Goal: Information Seeking & Learning: Learn about a topic

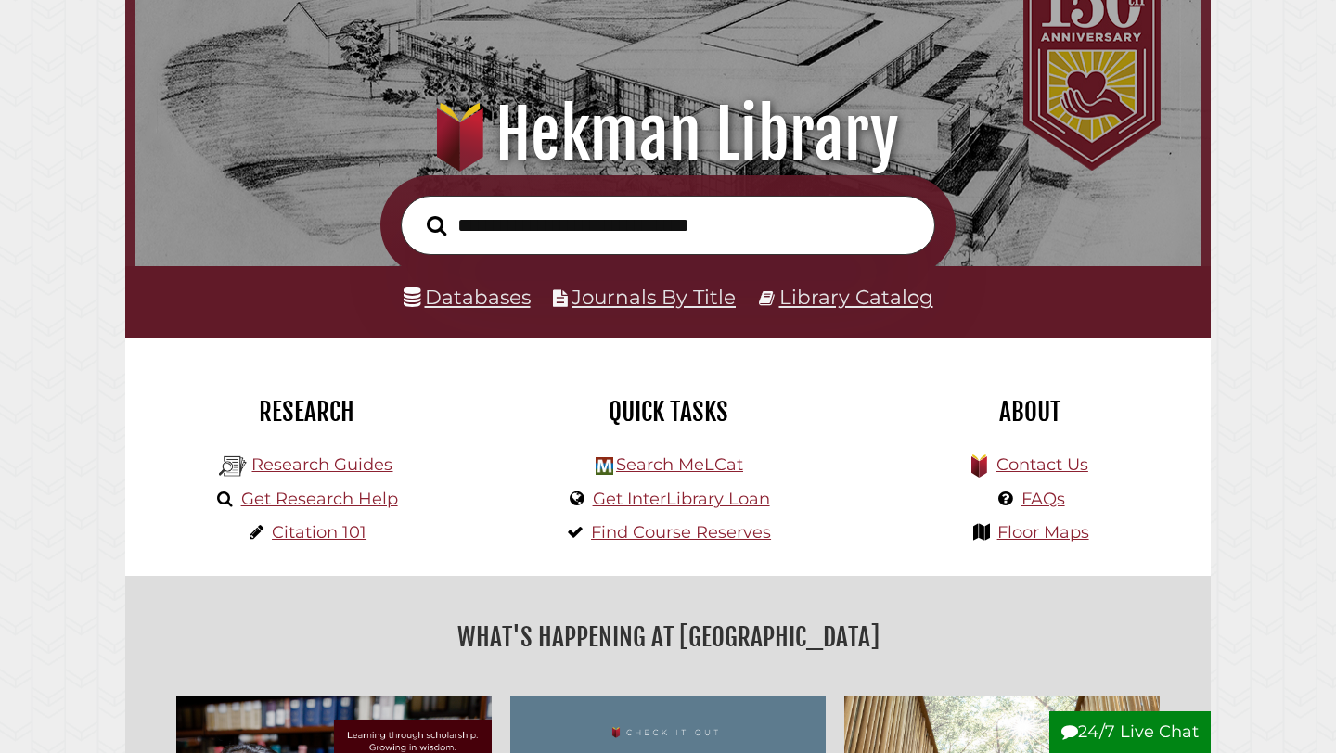
scroll to position [144, 0]
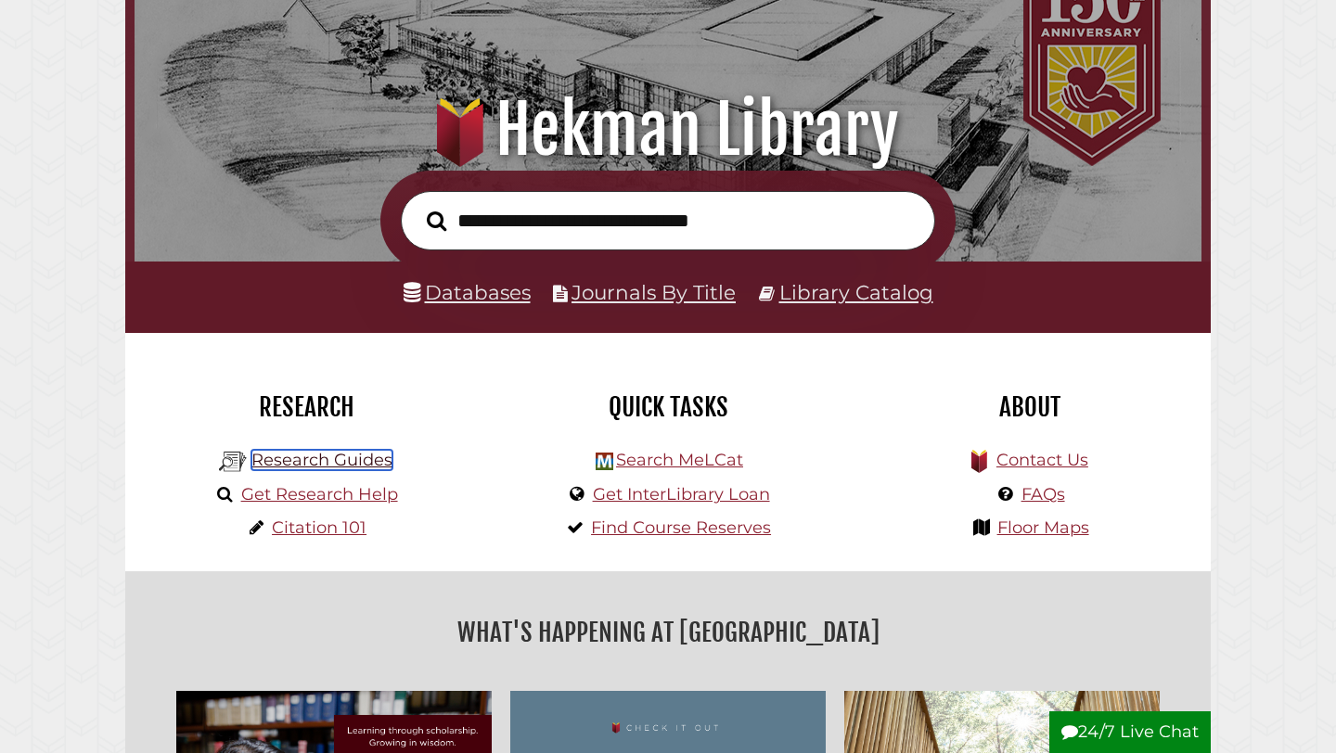
click at [345, 458] on link "Research Guides" at bounding box center [321, 460] width 141 height 20
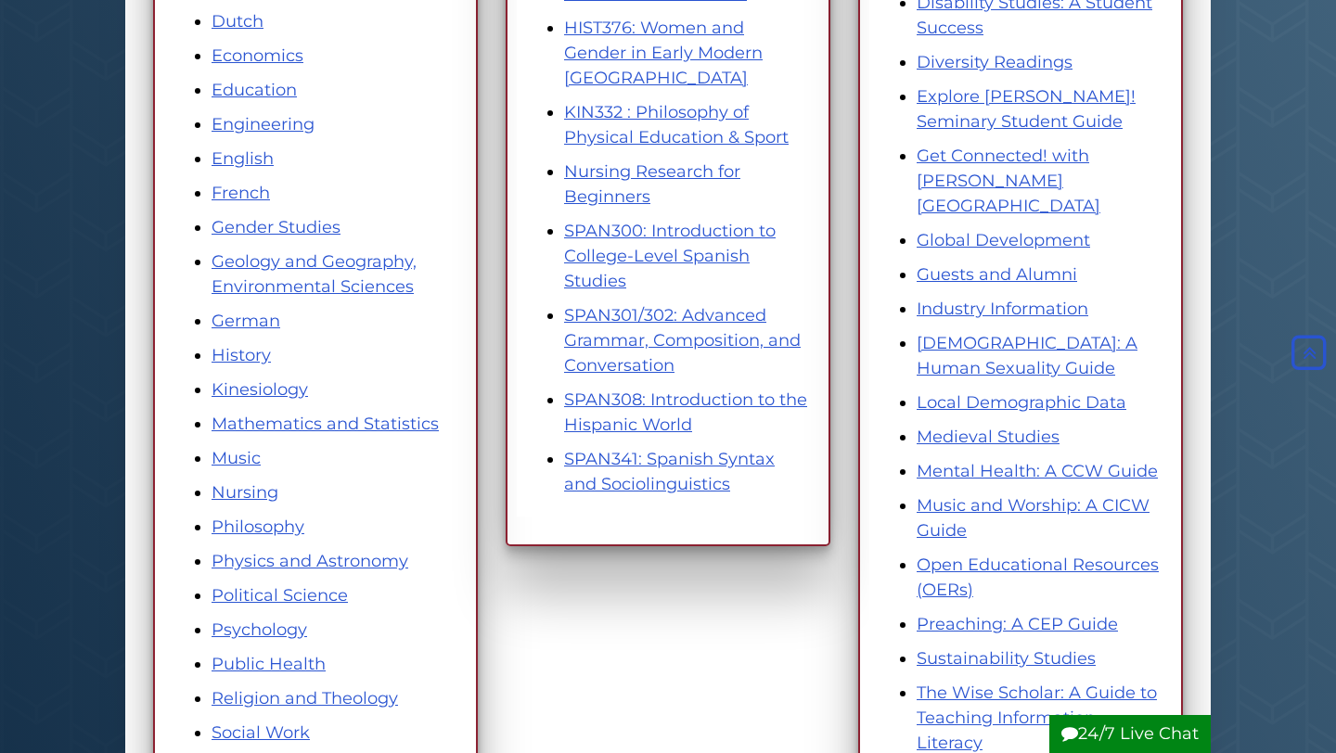
scroll to position [683, 0]
click at [281, 632] on link "Psychology" at bounding box center [260, 629] width 96 height 20
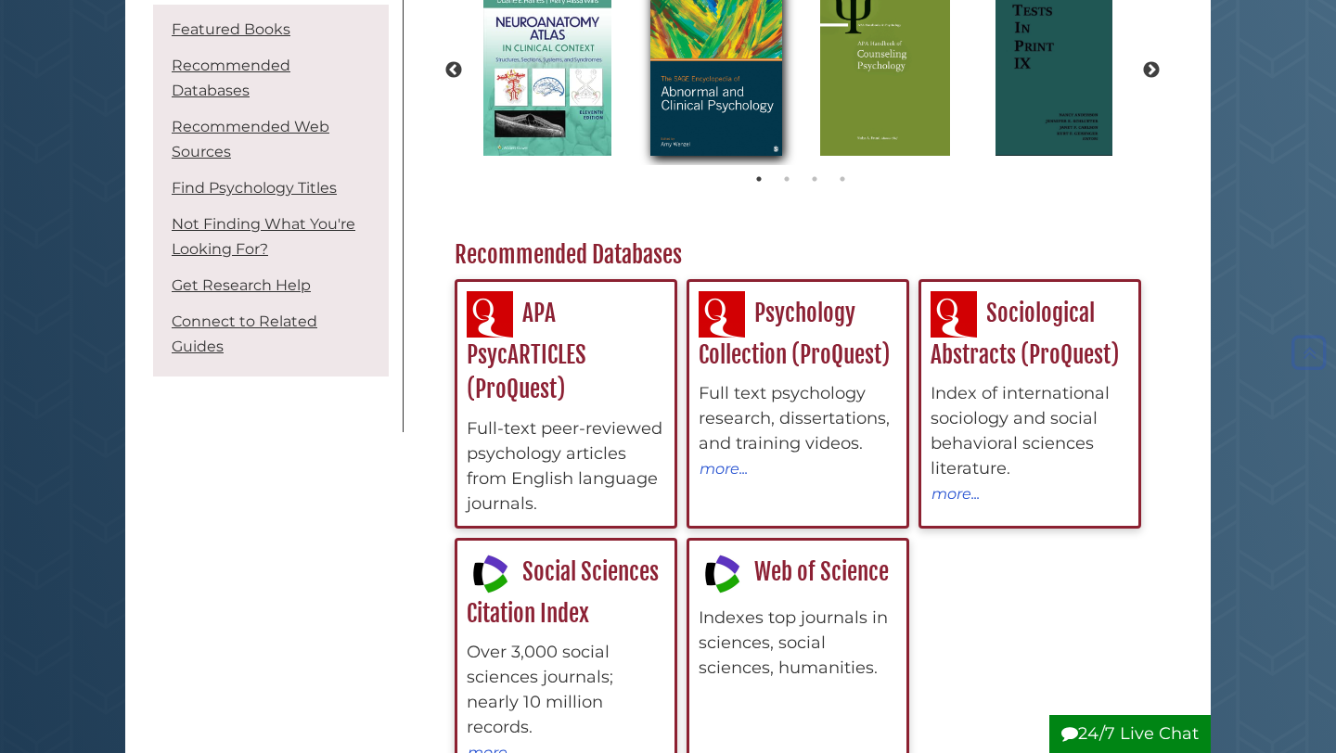
scroll to position [305, 0]
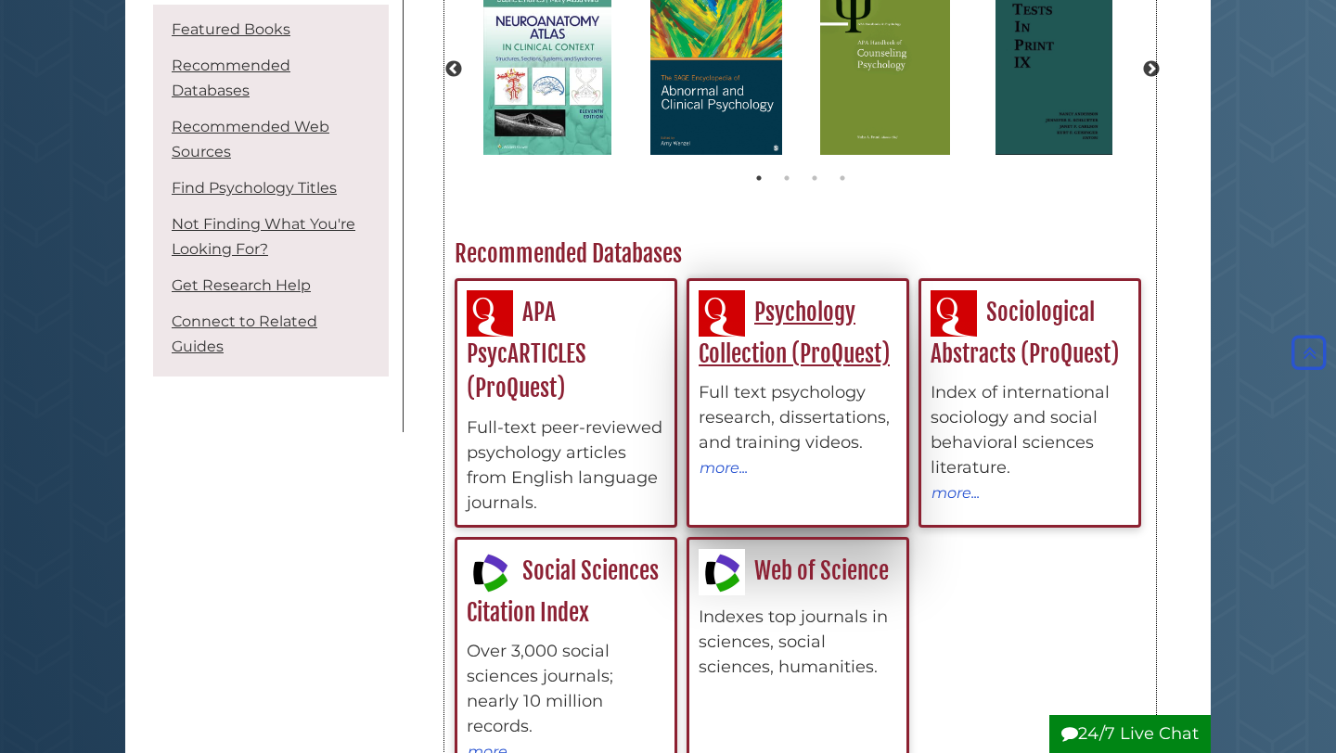
click at [806, 416] on div "Full text psychology research, dissertations, and training videos." at bounding box center [798, 417] width 199 height 75
